Goal: Task Accomplishment & Management: Complete application form

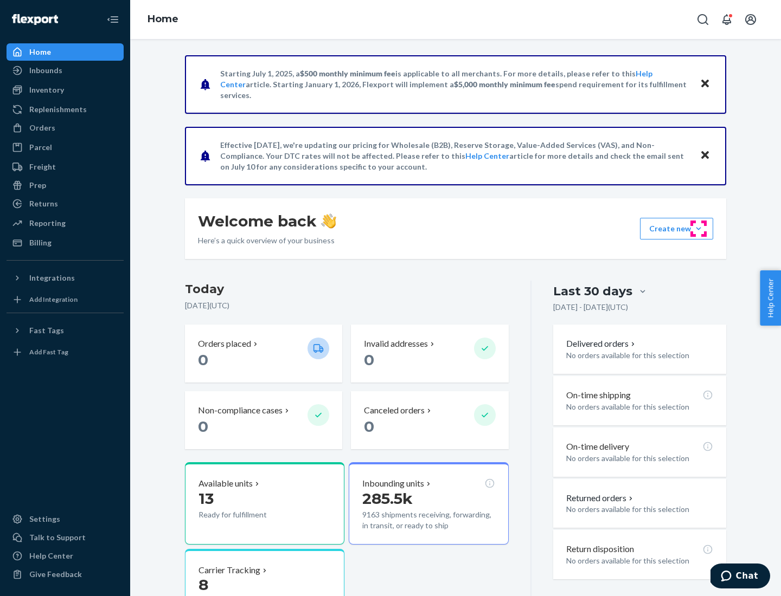
click at [698, 229] on button "Create new Create new inbound Create new order Create new product" at bounding box center [676, 229] width 73 height 22
click at [65, 70] on div "Inbounds" at bounding box center [65, 70] width 115 height 15
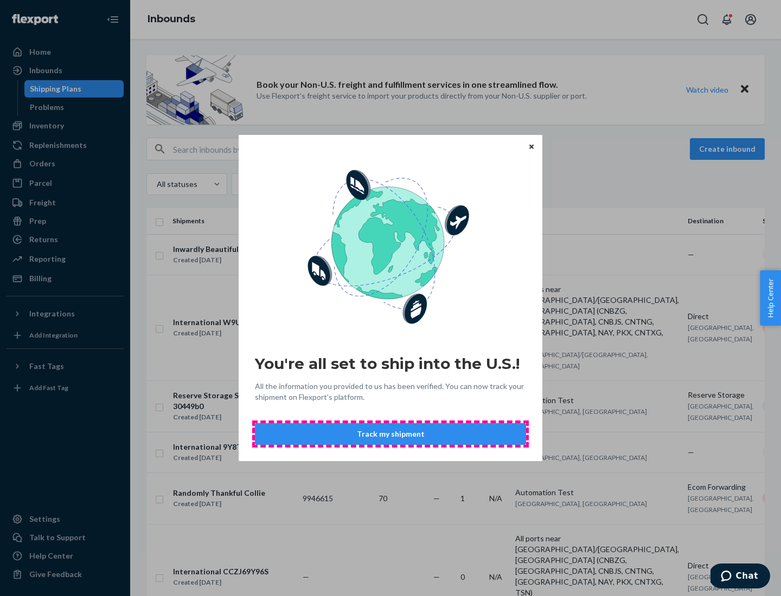
click at [390, 434] on button "Track my shipment" at bounding box center [390, 434] width 271 height 22
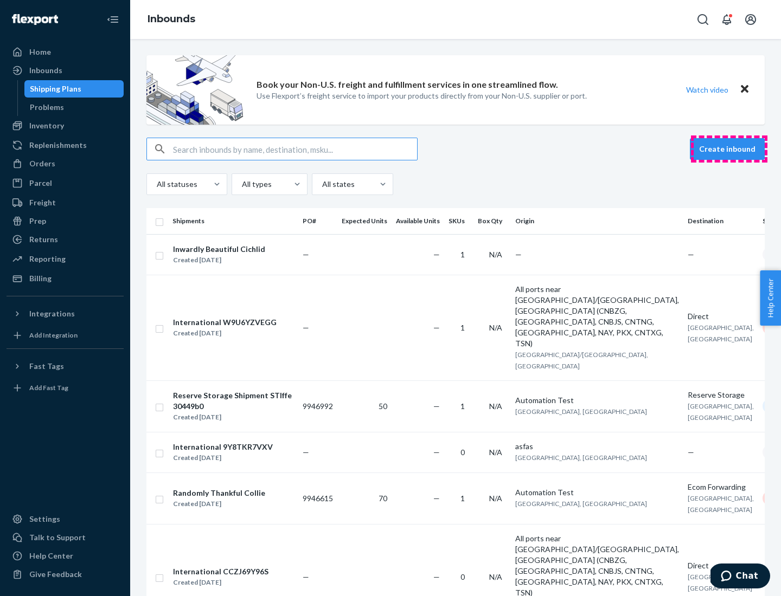
click at [728, 149] on button "Create inbound" at bounding box center [726, 149] width 75 height 22
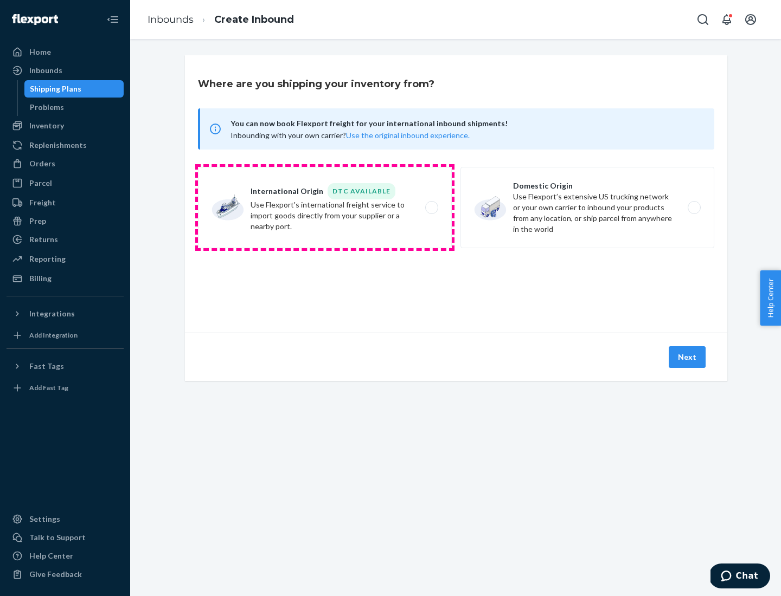
click at [325, 208] on label "International Origin DTC Available Use Flexport's international freight service…" at bounding box center [325, 207] width 254 height 81
click at [431, 208] on input "International Origin DTC Available Use Flexport's international freight service…" at bounding box center [434, 207] width 7 height 7
radio input "true"
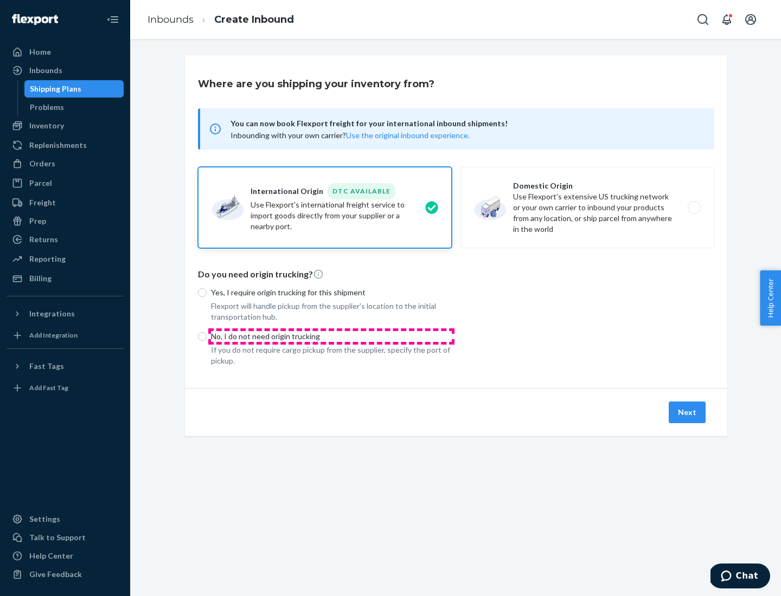
click at [331, 336] on p "No, I do not need origin trucking" at bounding box center [331, 336] width 241 height 11
click at [207, 336] on input "No, I do not need origin trucking" at bounding box center [202, 336] width 9 height 9
radio input "true"
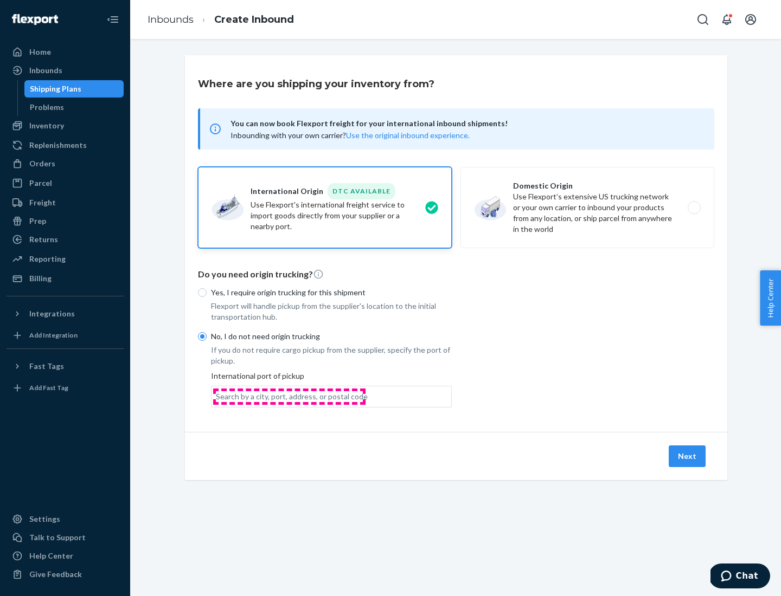
click at [289, 396] on div "Search by a city, port, address, or postal code" at bounding box center [292, 396] width 152 height 11
click at [217, 396] on input "Search by a city, port, address, or postal code" at bounding box center [216, 396] width 1 height 11
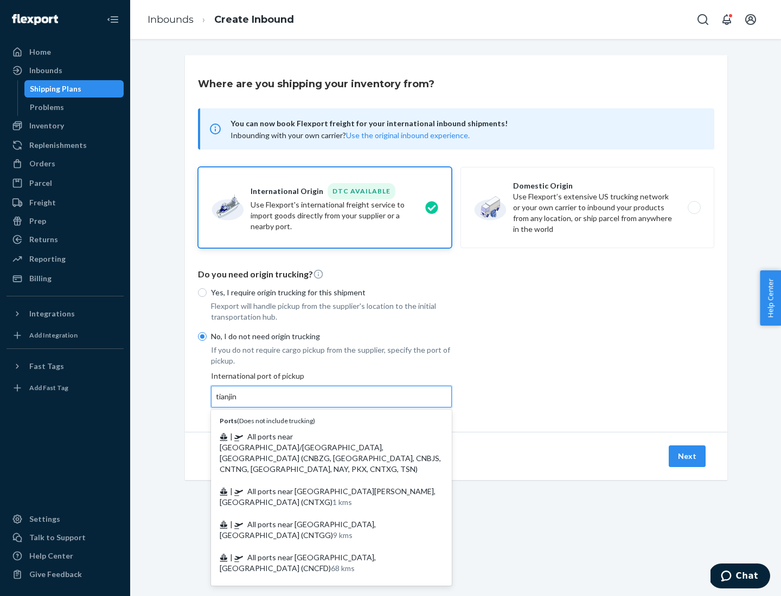
click at [320, 436] on span "| All ports near [GEOGRAPHIC_DATA]/[GEOGRAPHIC_DATA], [GEOGRAPHIC_DATA] (CNBZG,…" at bounding box center [330, 453] width 221 height 42
click at [238, 402] on input "tianjin" at bounding box center [227, 396] width 22 height 11
type input "All ports near [GEOGRAPHIC_DATA]/[GEOGRAPHIC_DATA], [GEOGRAPHIC_DATA] (CNBZG, […"
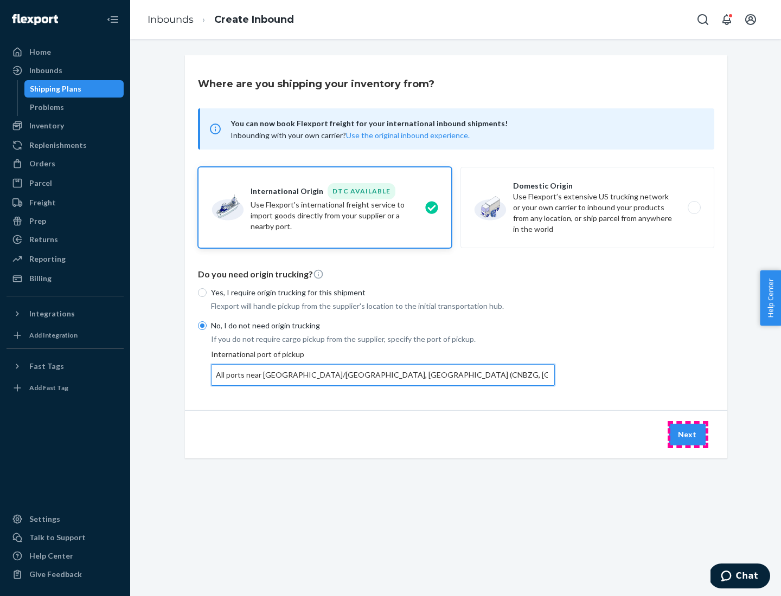
click at [687, 434] on button "Next" at bounding box center [686, 435] width 37 height 22
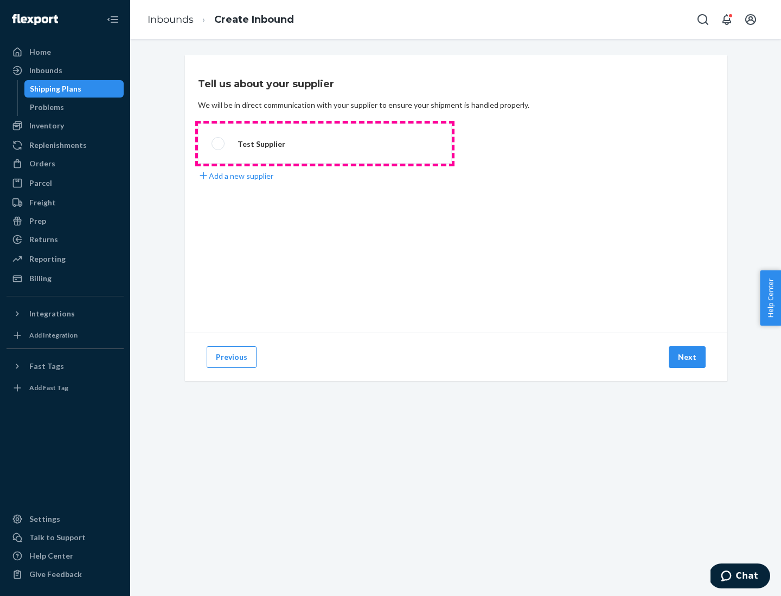
click at [325, 144] on label "Test Supplier" at bounding box center [325, 144] width 254 height 40
click at [218, 144] on input "Test Supplier" at bounding box center [214, 143] width 7 height 7
radio input "true"
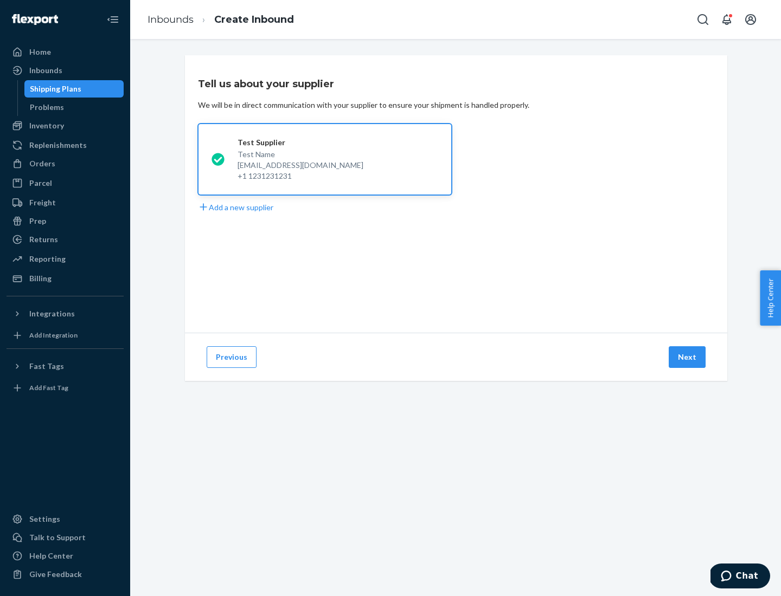
click at [687, 357] on button "Next" at bounding box center [686, 357] width 37 height 22
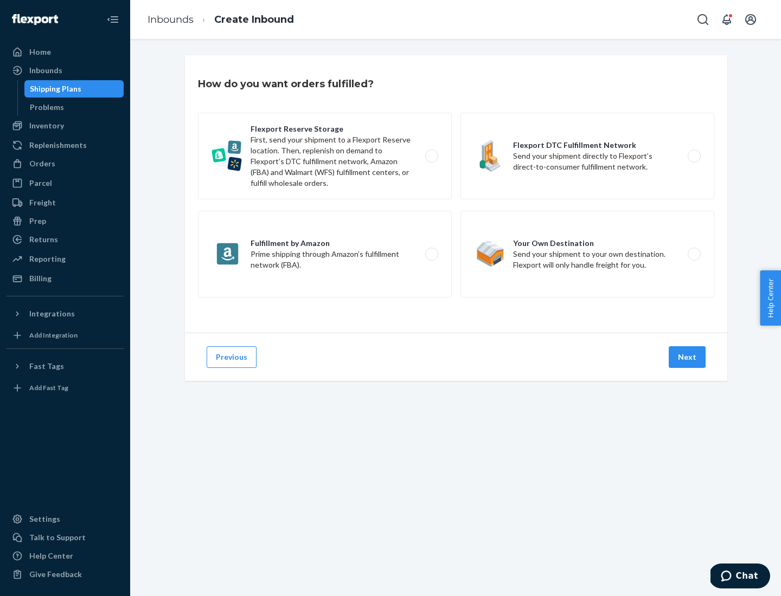
click at [325, 156] on label "Flexport Reserve Storage First, send your shipment to a Flexport Reserve locati…" at bounding box center [325, 156] width 254 height 87
click at [431, 156] on input "Flexport Reserve Storage First, send your shipment to a Flexport Reserve locati…" at bounding box center [434, 156] width 7 height 7
radio input "true"
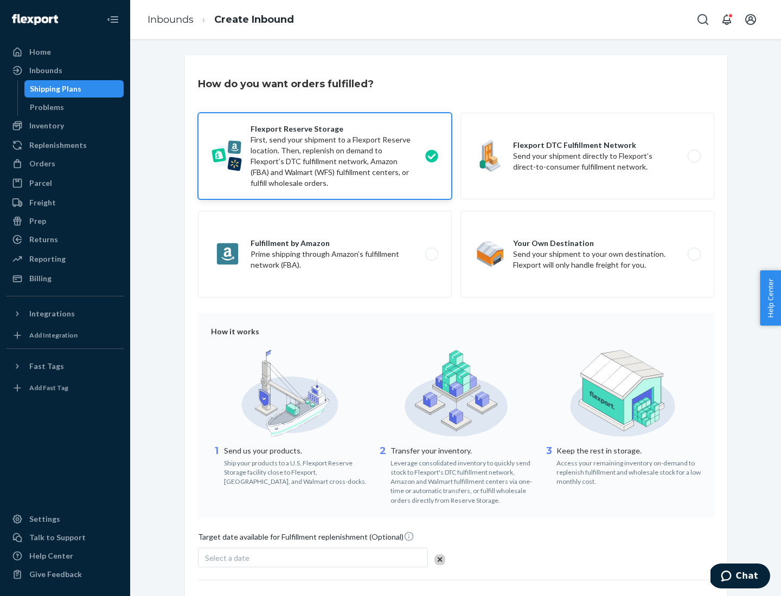
scroll to position [89, 0]
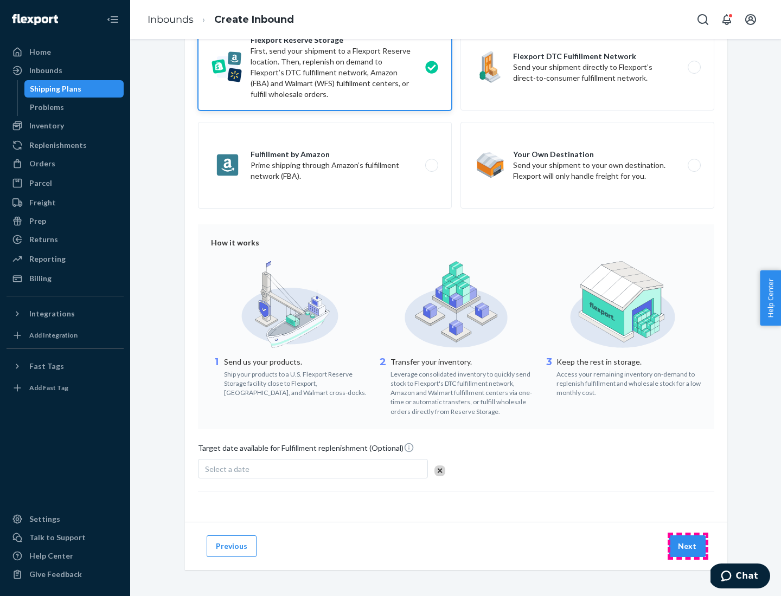
click at [687, 546] on button "Next" at bounding box center [686, 547] width 37 height 22
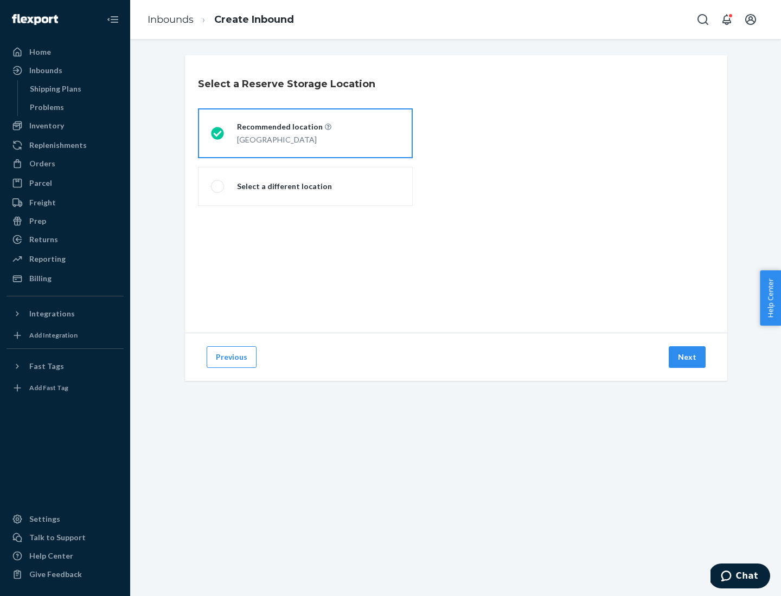
click at [305, 133] on div "[GEOGRAPHIC_DATA]" at bounding box center [284, 138] width 94 height 13
click at [218, 133] on input "Recommended location [GEOGRAPHIC_DATA]" at bounding box center [214, 133] width 7 height 7
click at [687, 357] on button "Next" at bounding box center [686, 357] width 37 height 22
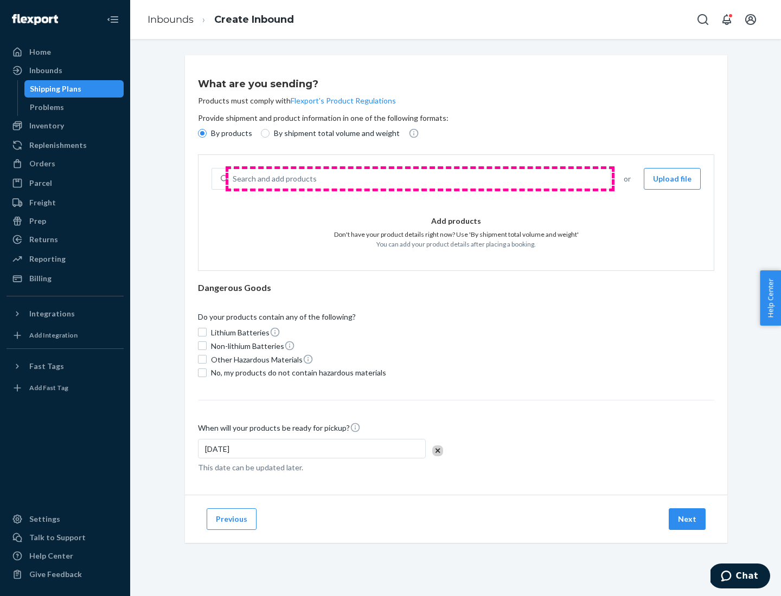
click at [420, 179] on div "Search and add products" at bounding box center [419, 179] width 382 height 20
click at [234, 179] on input "Search and add products" at bounding box center [233, 178] width 1 height 11
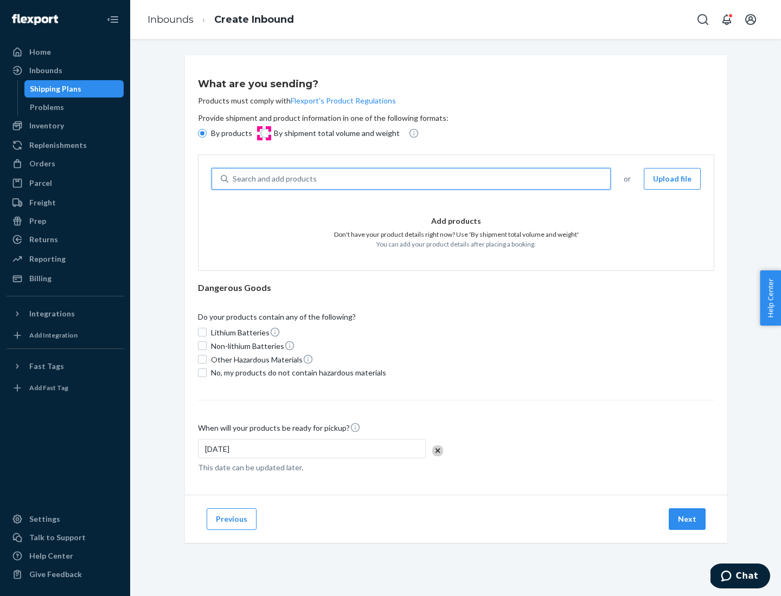
click at [263, 133] on input "By shipment total volume and weight" at bounding box center [265, 133] width 9 height 9
radio input "true"
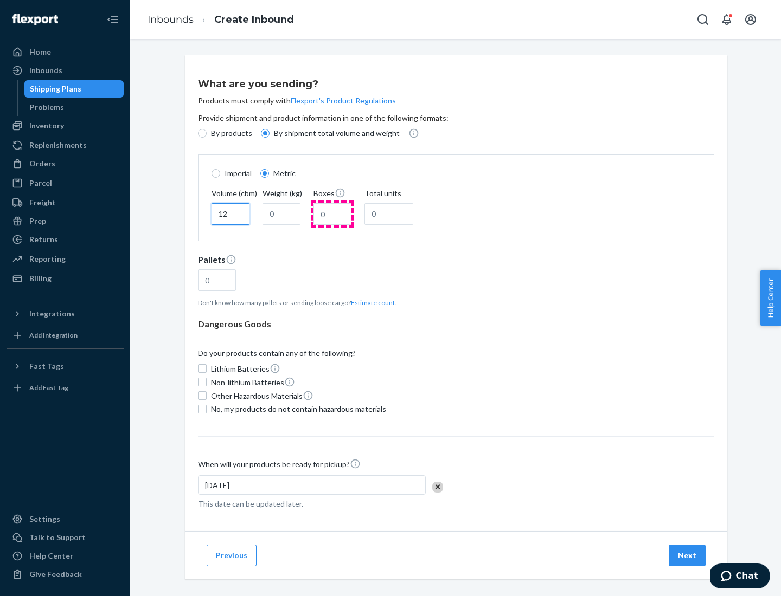
type input "12"
type input "22"
type input "222"
type input "121"
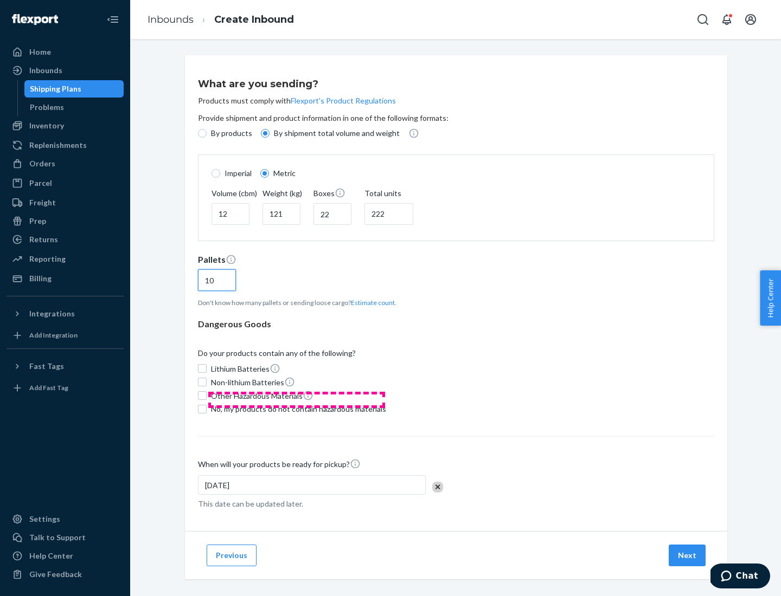
scroll to position [9, 0]
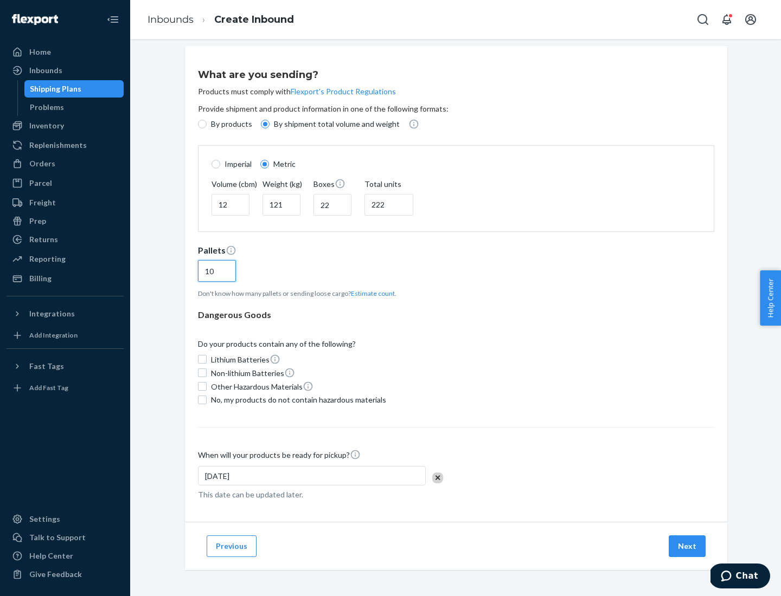
type input "10"
click at [296, 399] on span "No, my products do not contain hazardous materials" at bounding box center [298, 400] width 175 height 11
click at [207, 399] on input "No, my products do not contain hazardous materials" at bounding box center [202, 400] width 9 height 9
checkbox input "true"
click at [687, 546] on button "Next" at bounding box center [686, 547] width 37 height 22
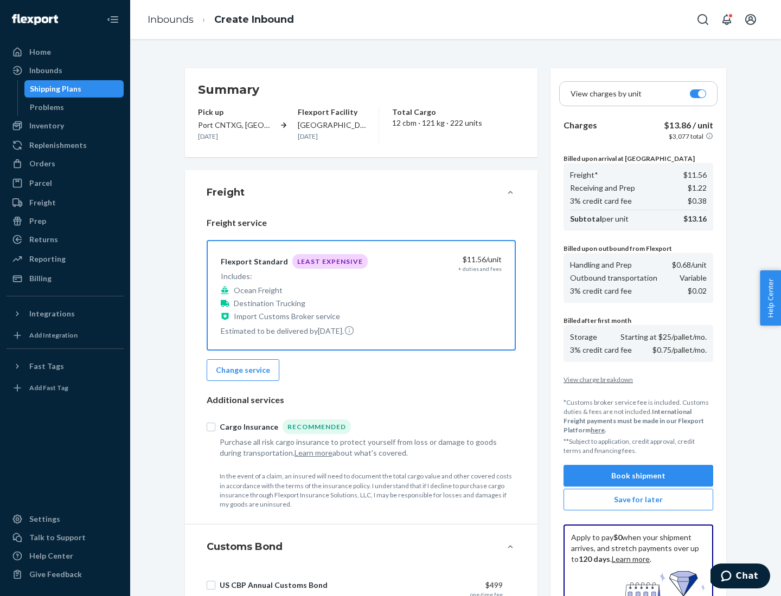
scroll to position [158, 0]
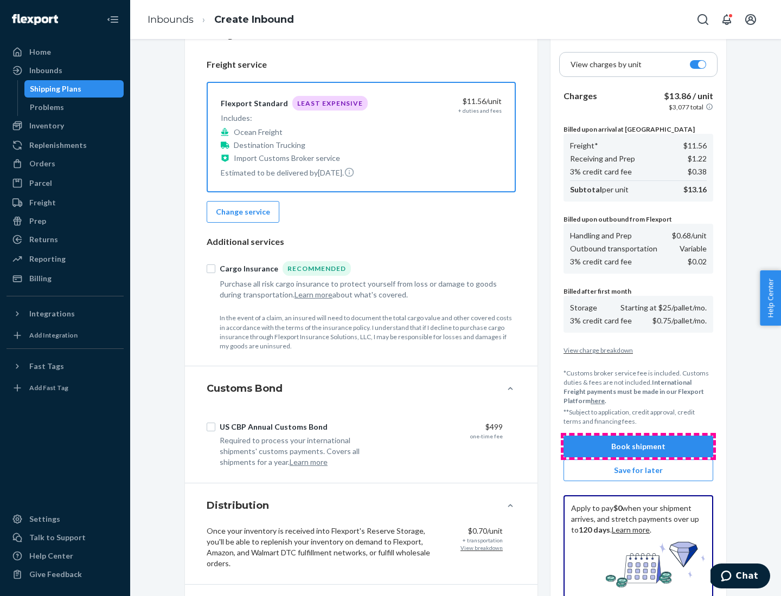
click at [638, 447] on button "Book shipment" at bounding box center [638, 447] width 150 height 22
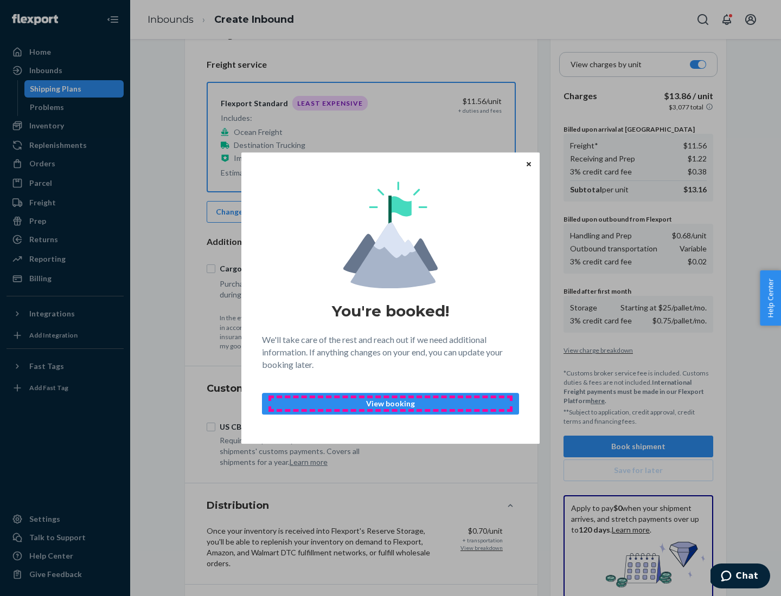
click at [390, 403] on p "View booking" at bounding box center [390, 403] width 238 height 11
